Goal: Task Accomplishment & Management: Complete application form

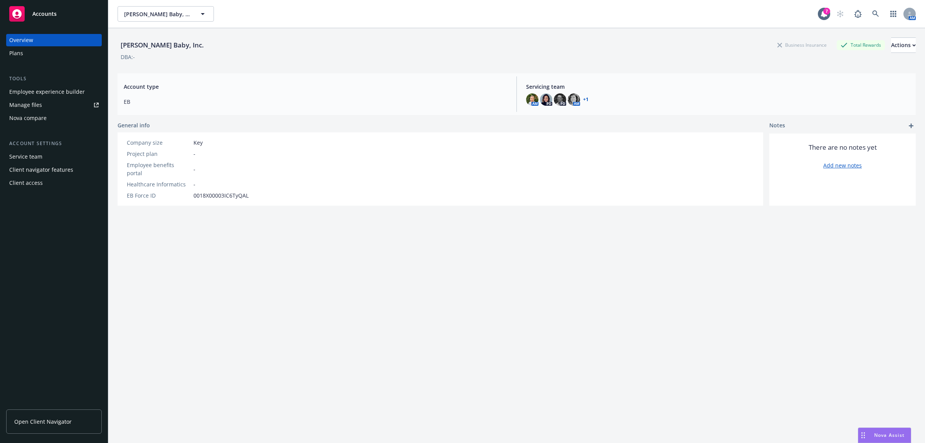
scroll to position [811, 0]
click at [168, 16] on span "[PERSON_NAME] Baby, Inc." at bounding box center [157, 14] width 67 height 8
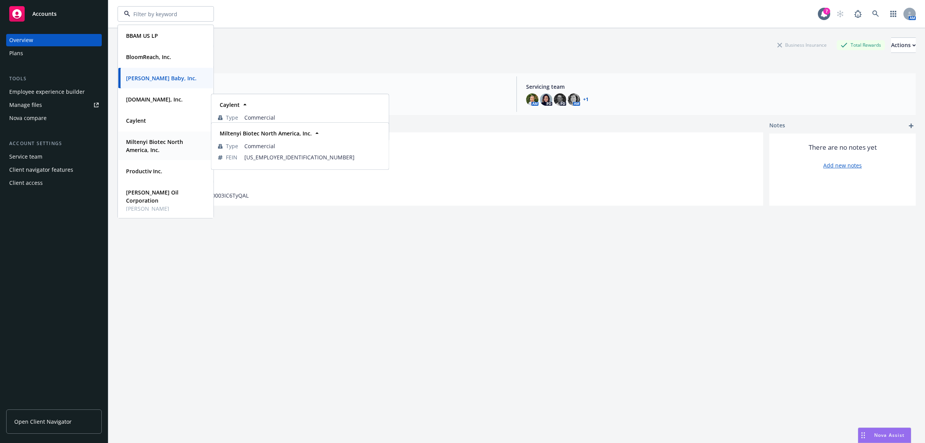
scroll to position [107, 0]
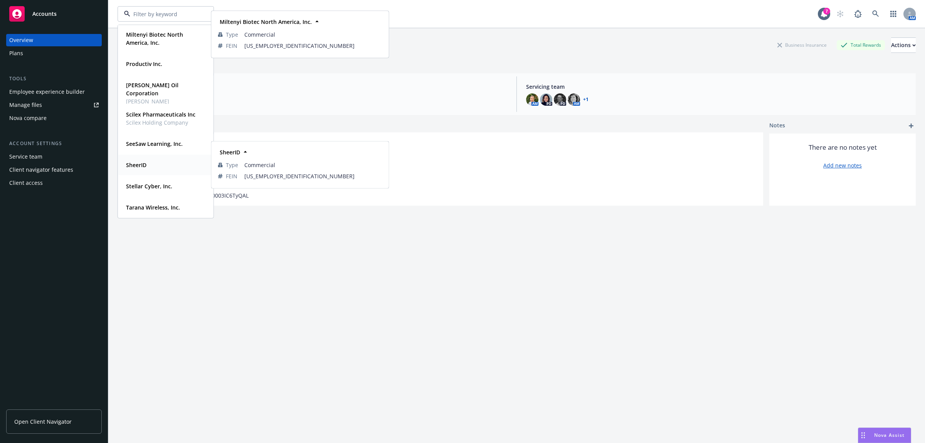
click at [166, 172] on div "SheerID Type Commercial FEIN [US_EMPLOYER_IDENTIFICATION_NUMBER]" at bounding box center [165, 165] width 95 height 20
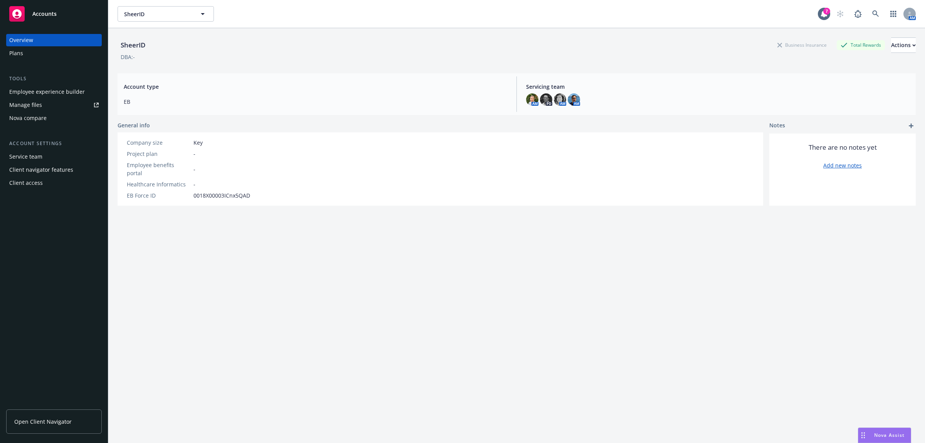
click at [24, 51] on div "Plans" at bounding box center [53, 53] width 89 height 12
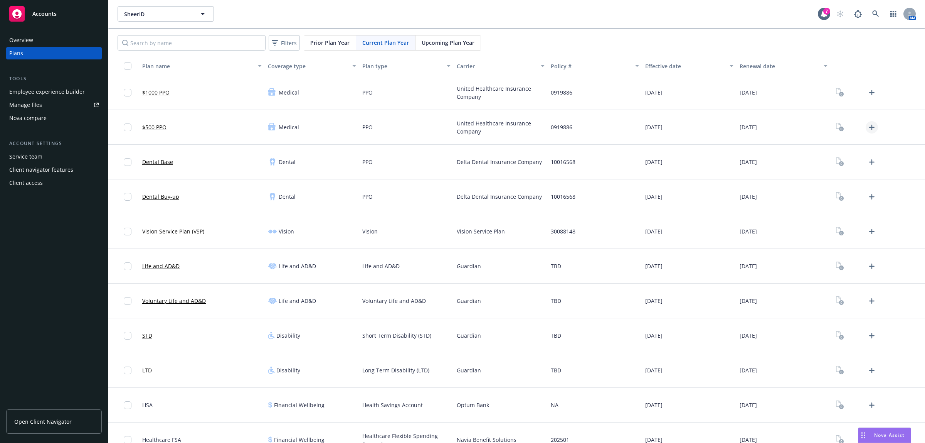
click at [867, 125] on icon "Upload Plan Documents" at bounding box center [871, 127] width 9 height 9
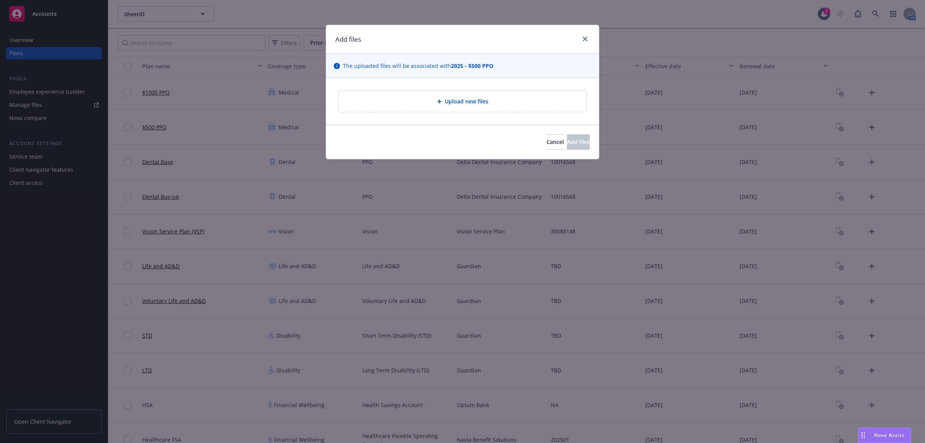
click at [515, 111] on div "Upload new files" at bounding box center [462, 101] width 247 height 21
click at [547, 143] on span "Cancel" at bounding box center [555, 141] width 17 height 7
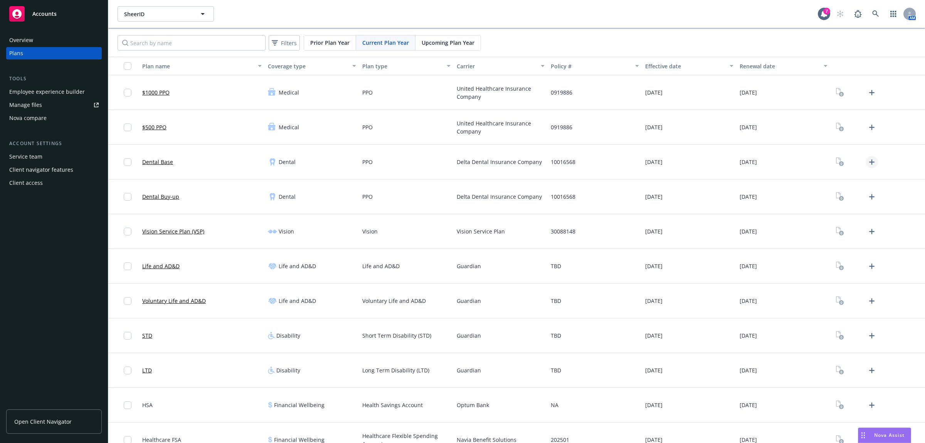
click at [869, 162] on icon "Upload Plan Documents" at bounding box center [871, 161] width 5 height 5
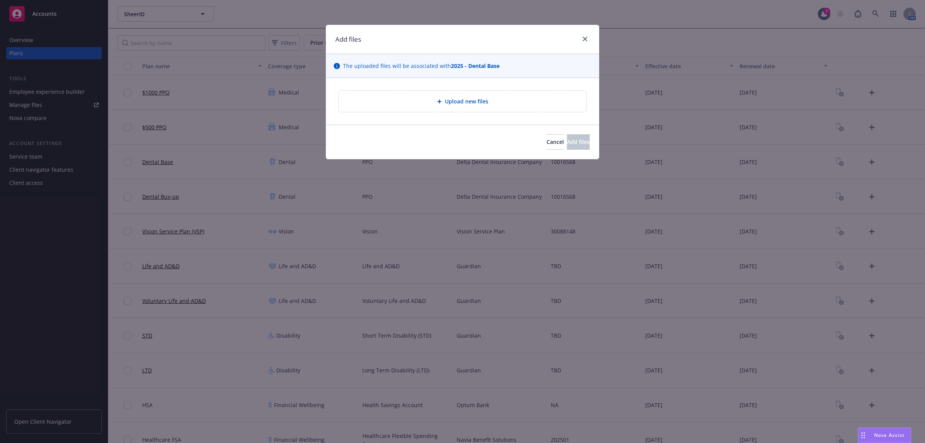
click at [500, 94] on div "Upload new files" at bounding box center [462, 101] width 247 height 21
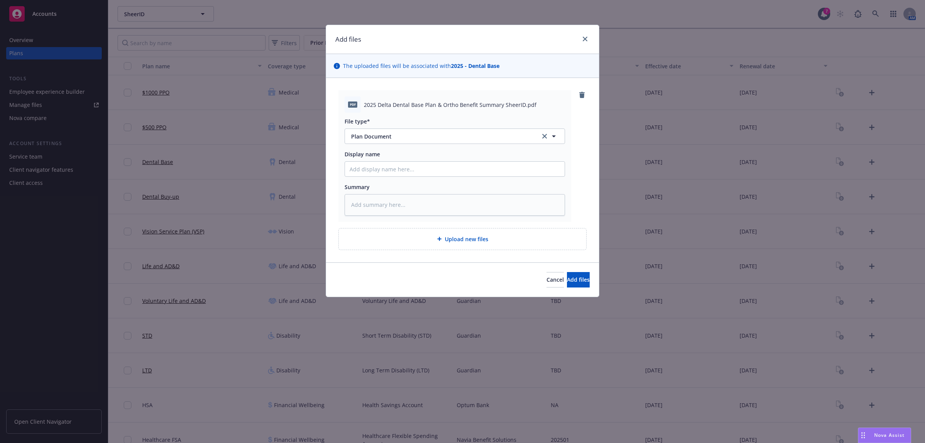
click at [489, 246] on div "Upload new files" at bounding box center [462, 238] width 247 height 21
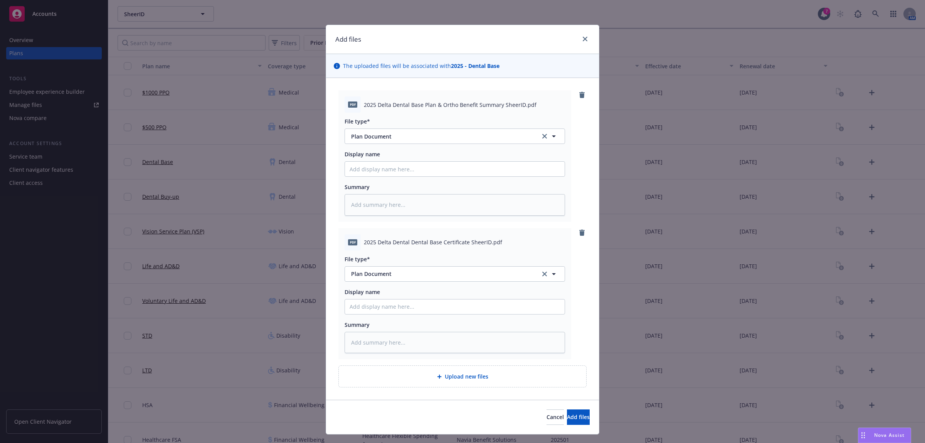
click at [486, 377] on div "Upload new files" at bounding box center [462, 376] width 235 height 9
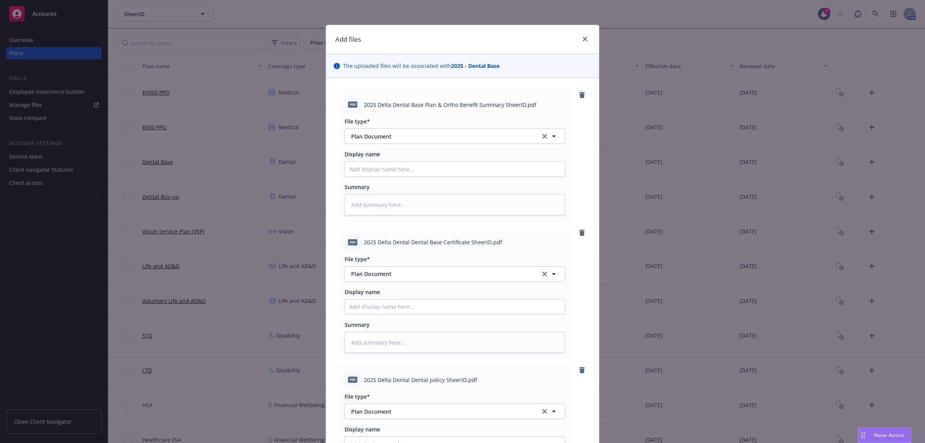
scroll to position [154, 0]
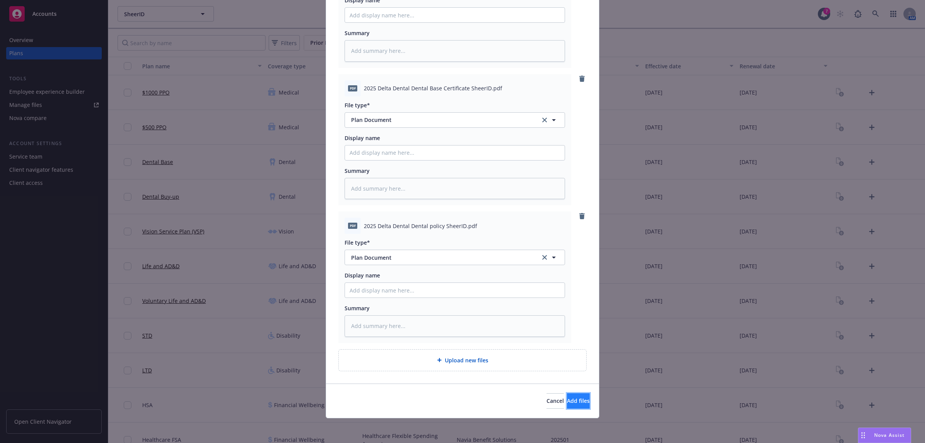
click at [567, 404] on button "Add files" at bounding box center [578, 400] width 23 height 15
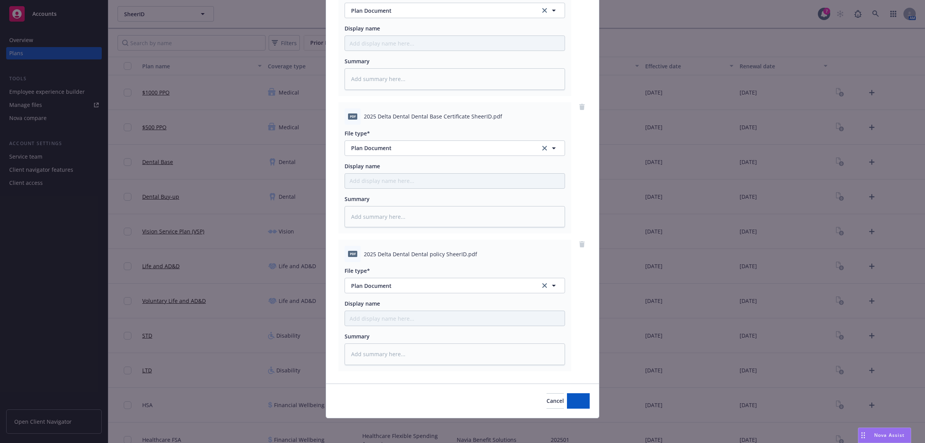
scroll to position [126, 0]
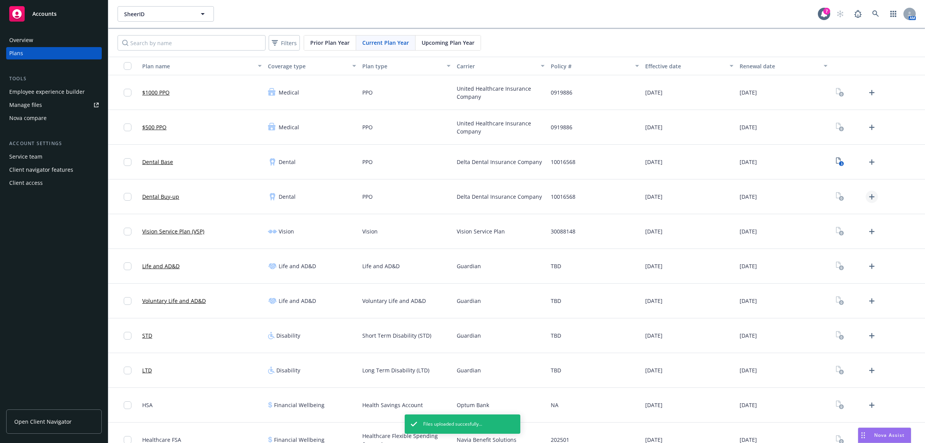
click at [867, 195] on icon "Upload Plan Documents" at bounding box center [871, 196] width 9 height 9
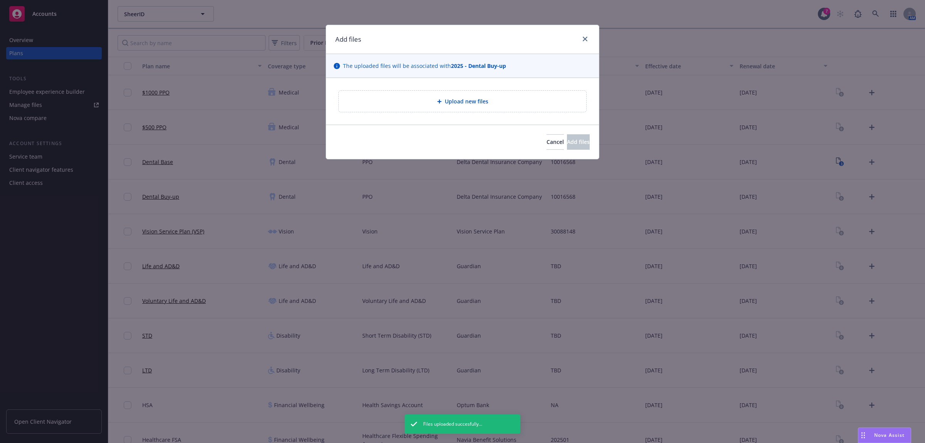
click at [503, 93] on div "Upload new files" at bounding box center [462, 101] width 247 height 21
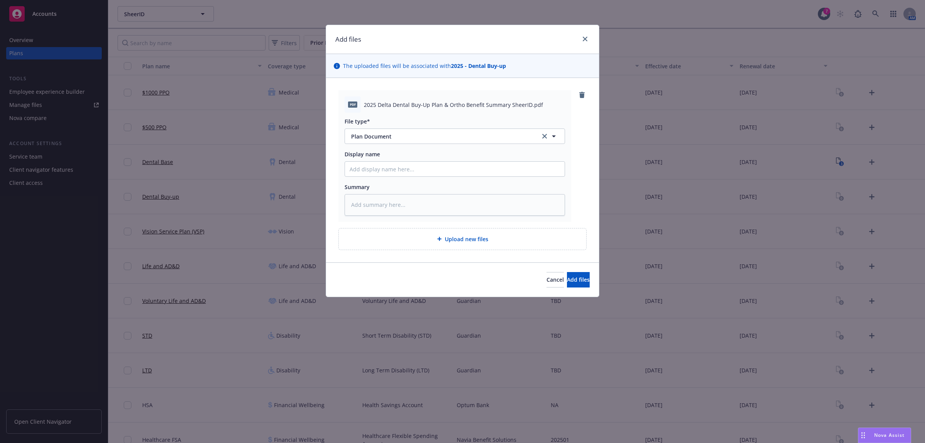
click at [451, 236] on span "Upload new files" at bounding box center [467, 239] width 44 height 8
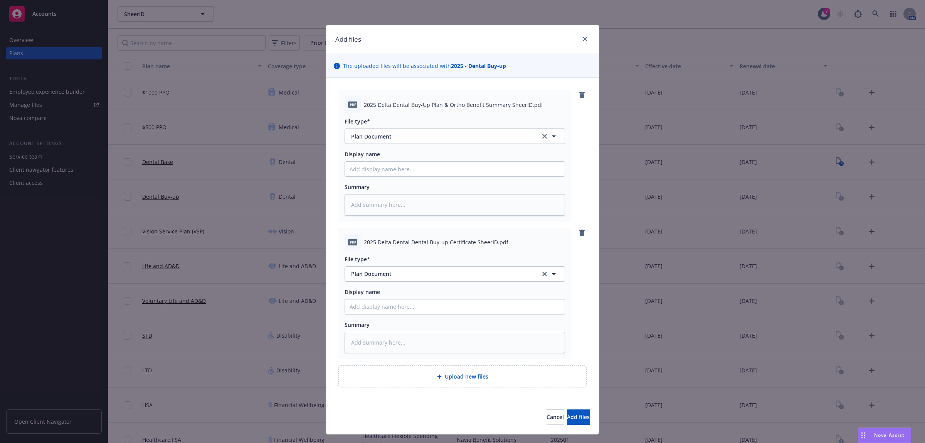
click at [485, 377] on div "Upload new files" at bounding box center [462, 376] width 235 height 9
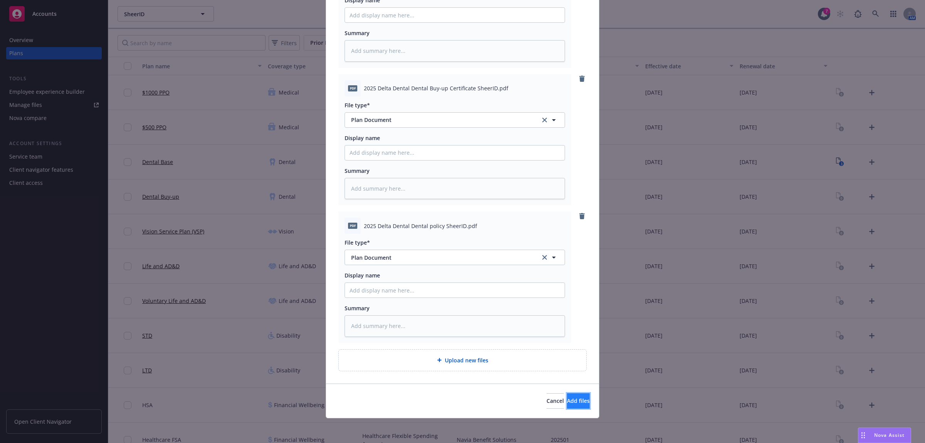
click at [567, 402] on span "Add files" at bounding box center [578, 400] width 23 height 7
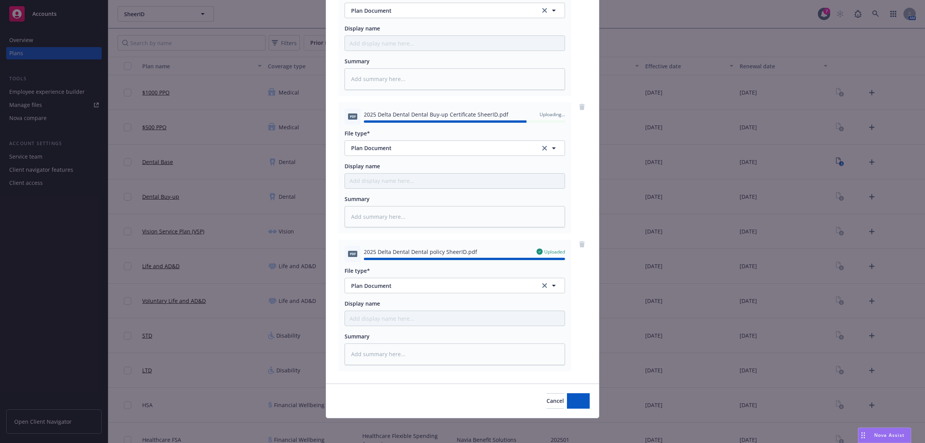
type textarea "x"
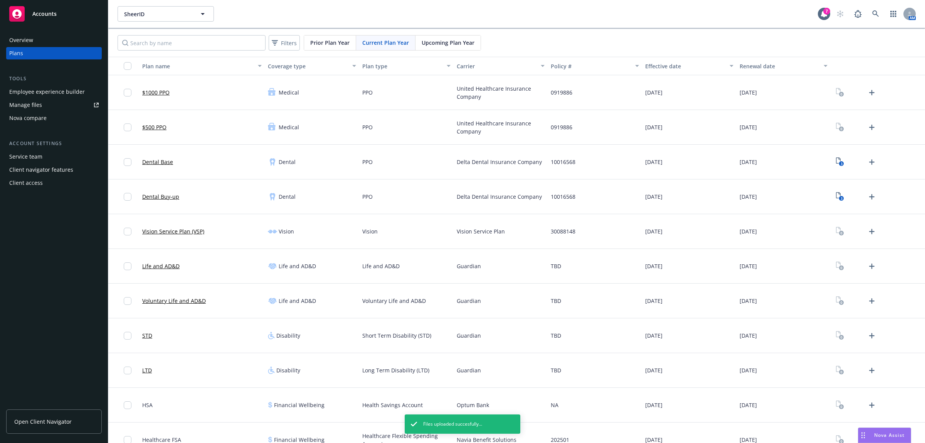
click at [52, 91] on div "Employee experience builder" at bounding box center [47, 92] width 76 height 12
